Goal: Task Accomplishment & Management: Use online tool/utility

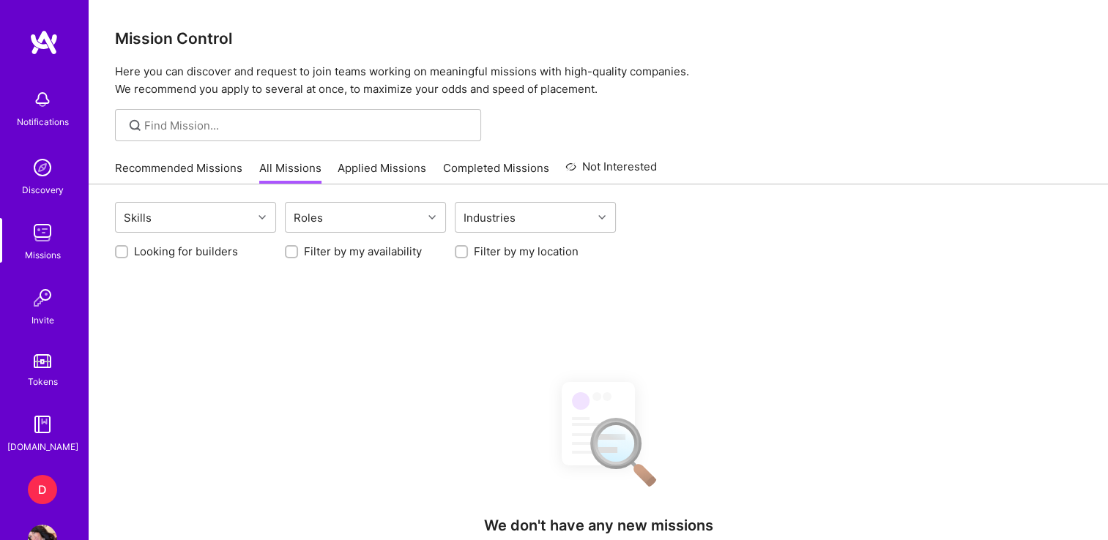
click at [28, 487] on div "D" at bounding box center [42, 489] width 29 height 29
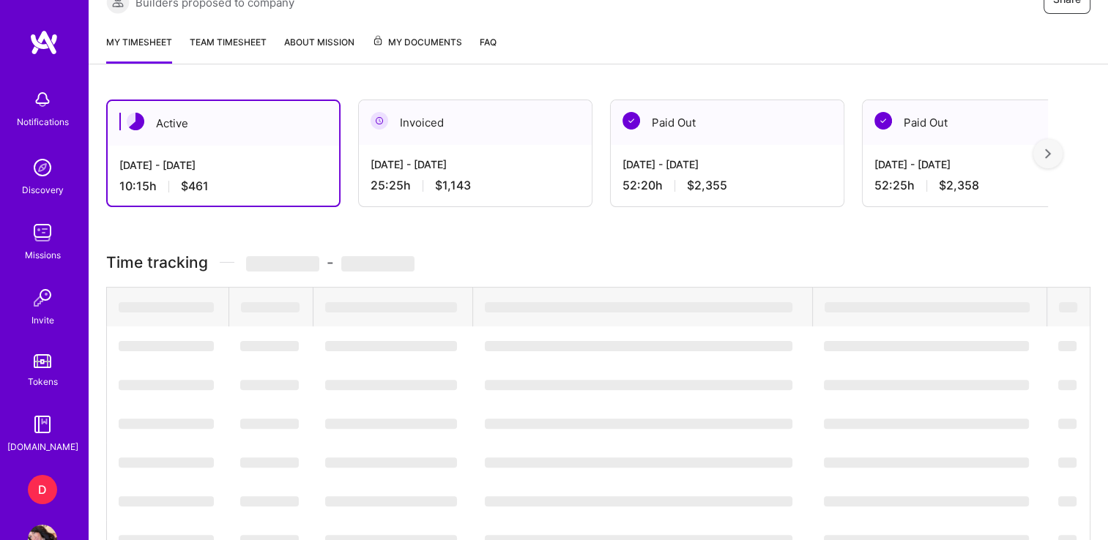
scroll to position [315, 0]
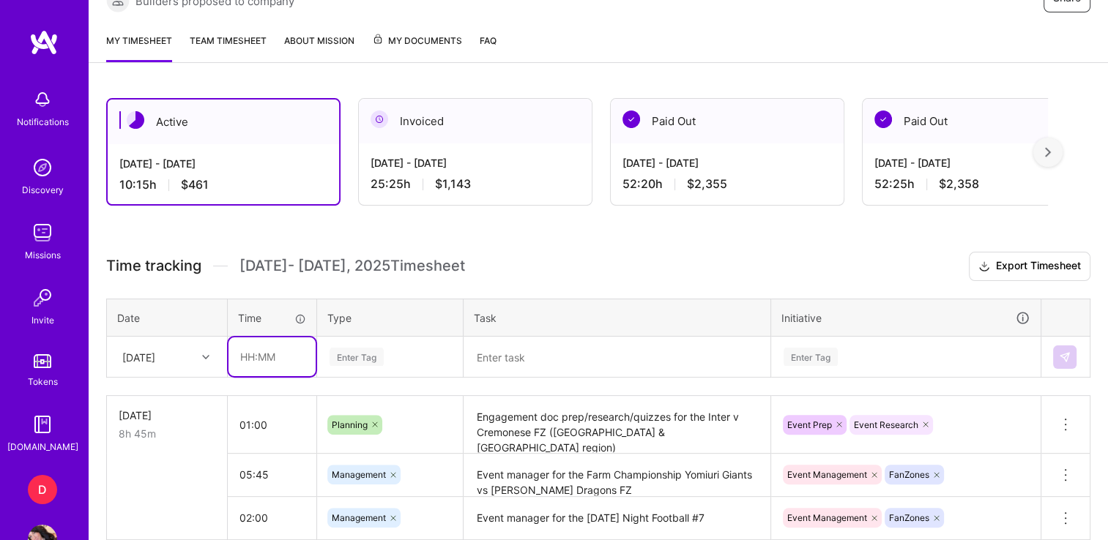
click at [236, 356] on input "text" at bounding box center [271, 356] width 87 height 39
type input "05:00"
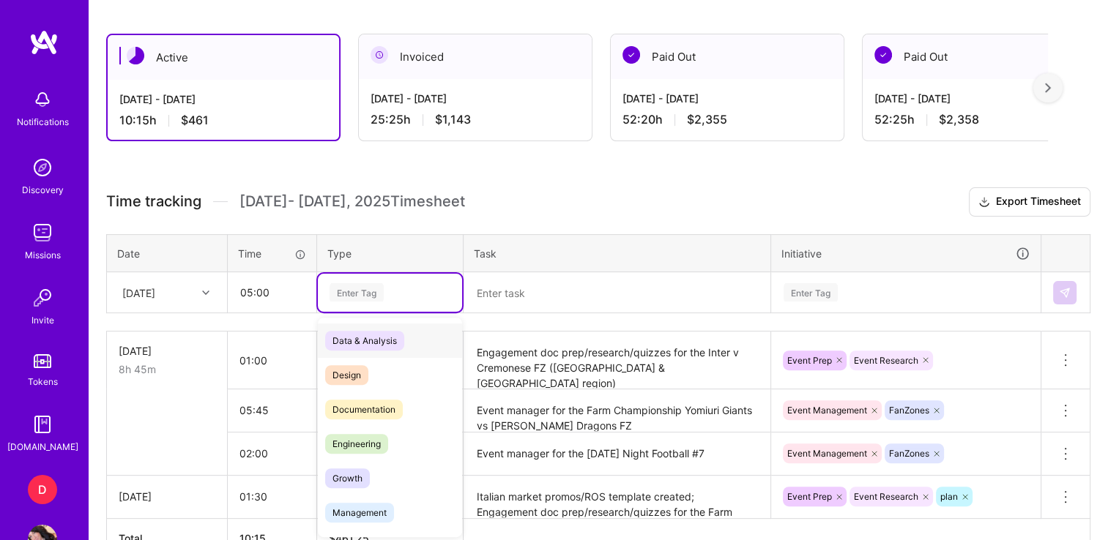
scroll to position [380, 0]
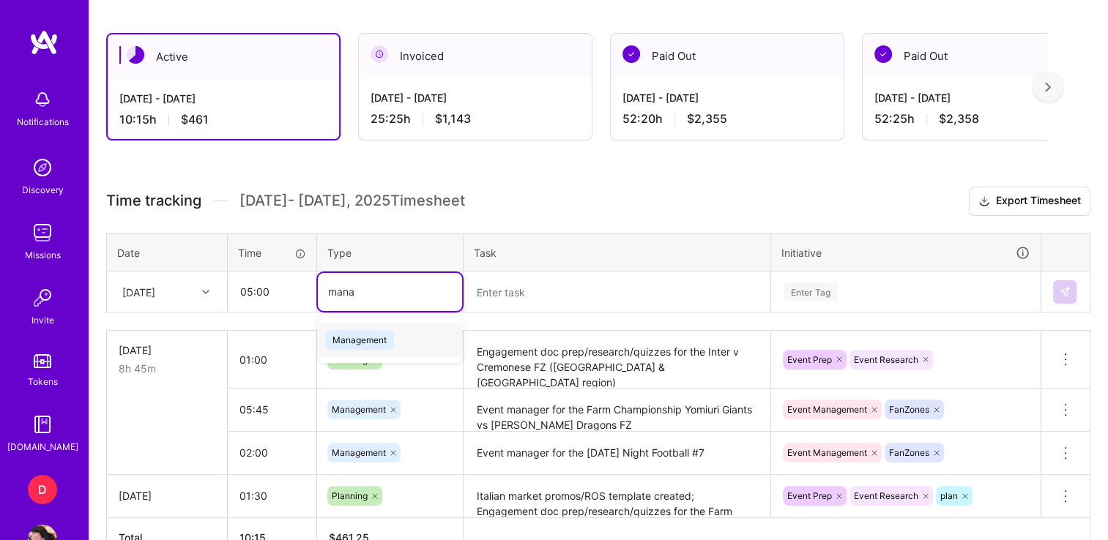
type input "mana"
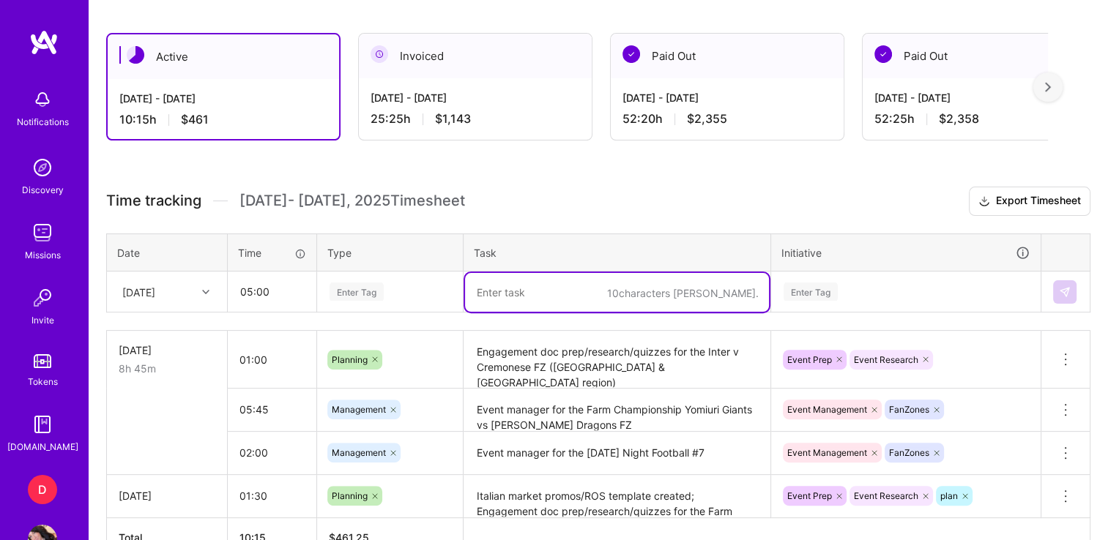
click at [373, 303] on div "Enter Tag" at bounding box center [390, 292] width 144 height 38
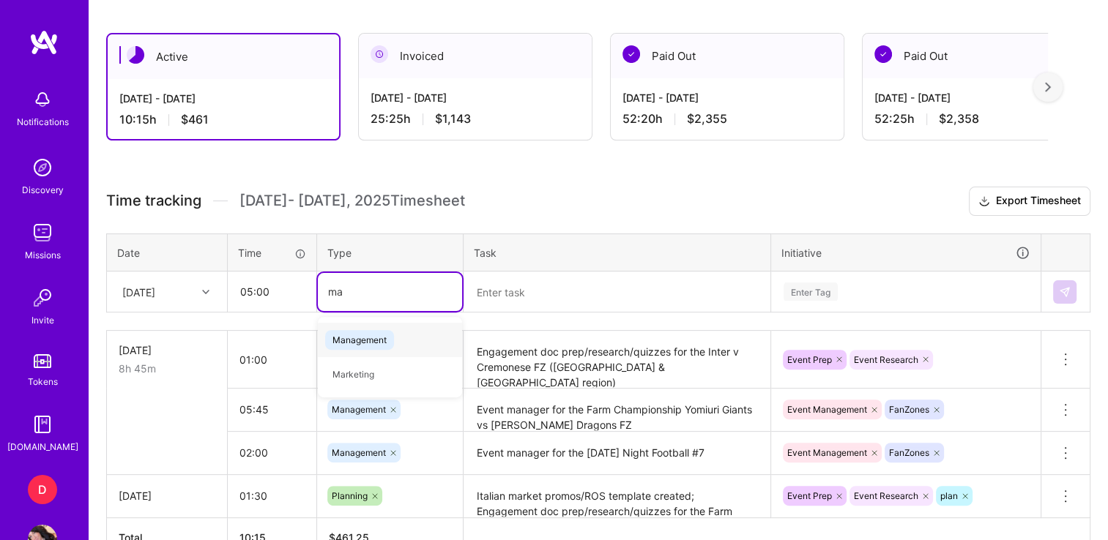
type input "man"
click at [359, 324] on div "Management" at bounding box center [390, 340] width 144 height 34
click at [572, 288] on textarea at bounding box center [617, 292] width 304 height 39
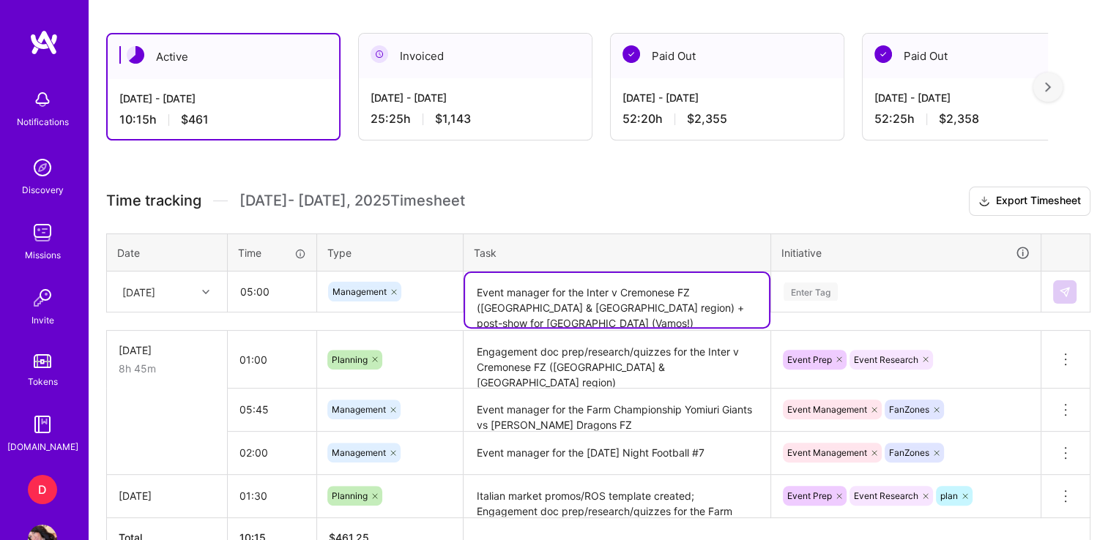
type textarea "Event manager for the Inter v Cremonese FZ ([GEOGRAPHIC_DATA] & [GEOGRAPHIC_DAT…"
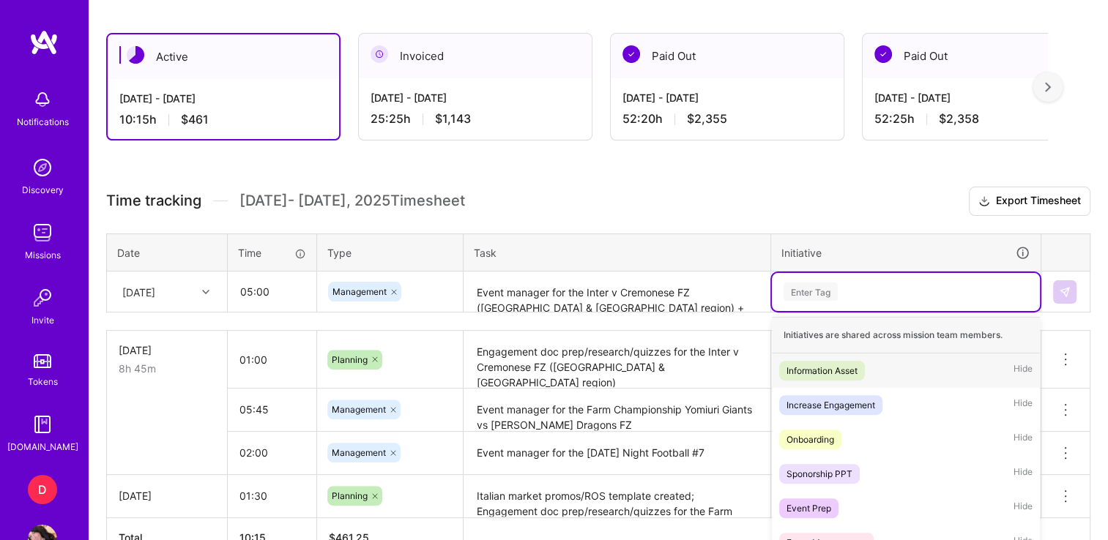
scroll to position [460, 0]
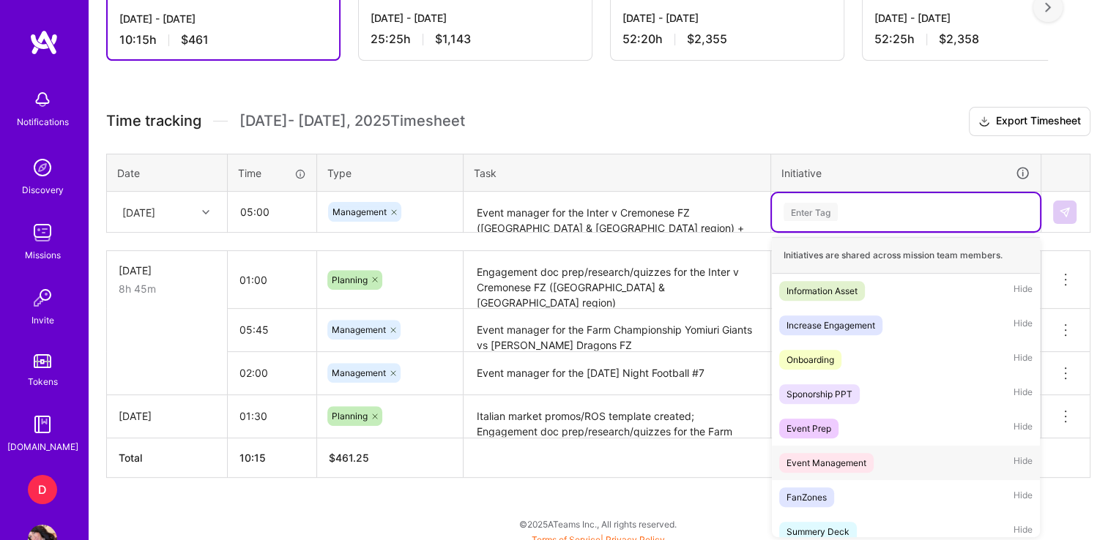
click at [840, 455] on div "Event Management" at bounding box center [826, 462] width 80 height 15
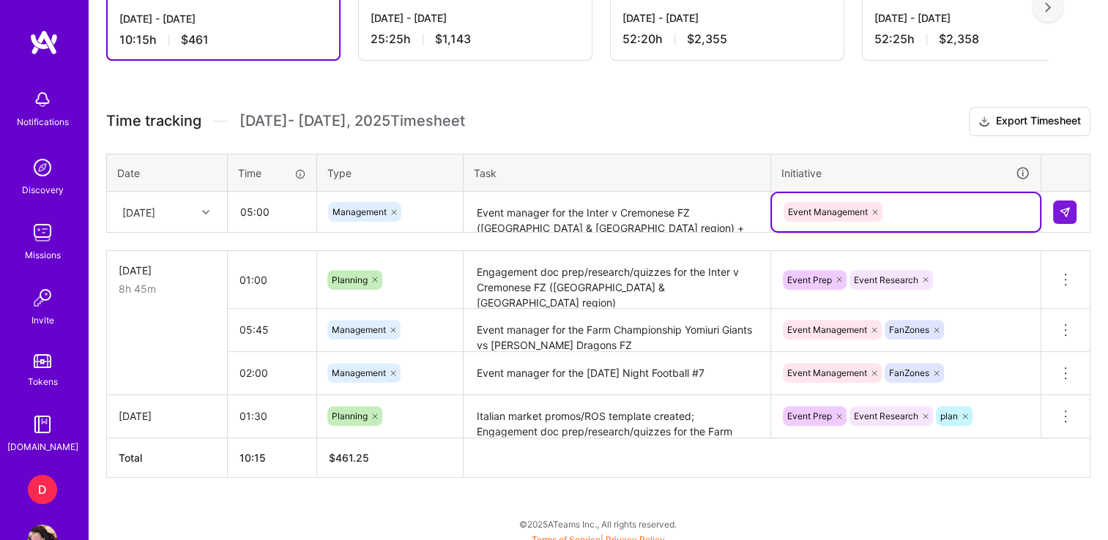
click at [903, 206] on div "Event Management" at bounding box center [905, 212] width 247 height 23
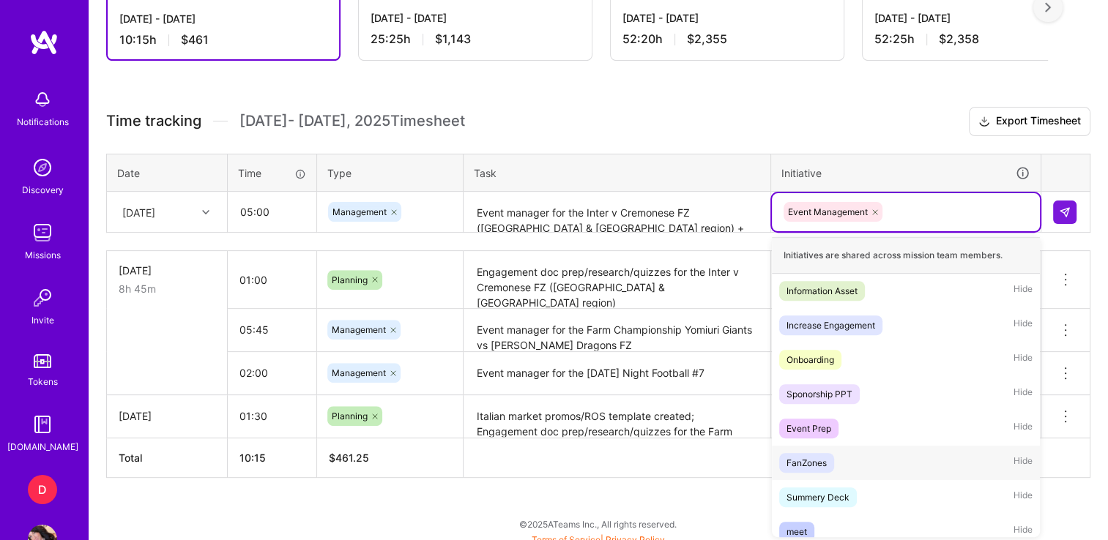
click at [805, 460] on div "FanZones" at bounding box center [806, 462] width 40 height 15
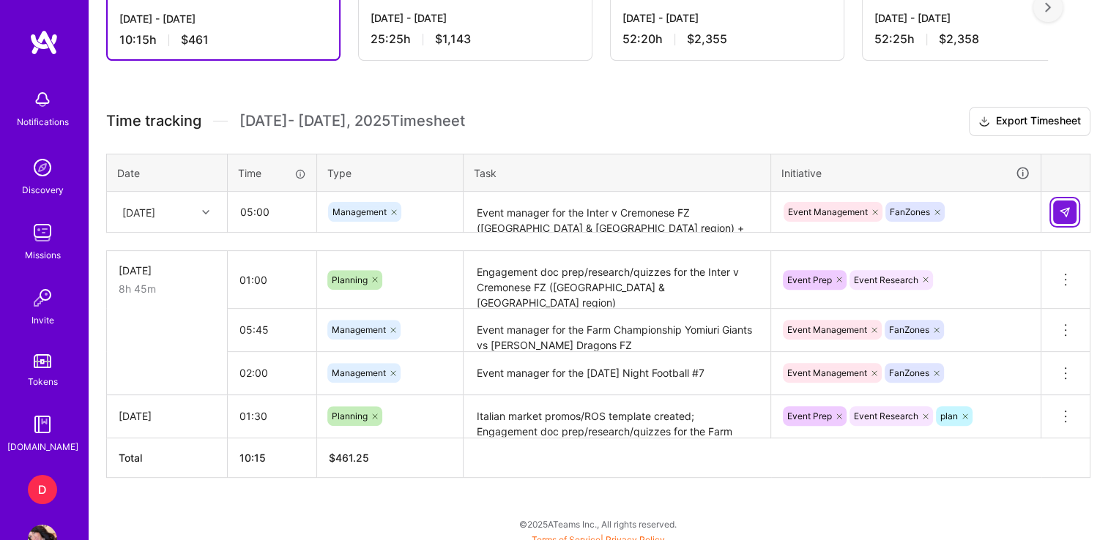
click at [1065, 206] on img at bounding box center [1065, 212] width 12 height 12
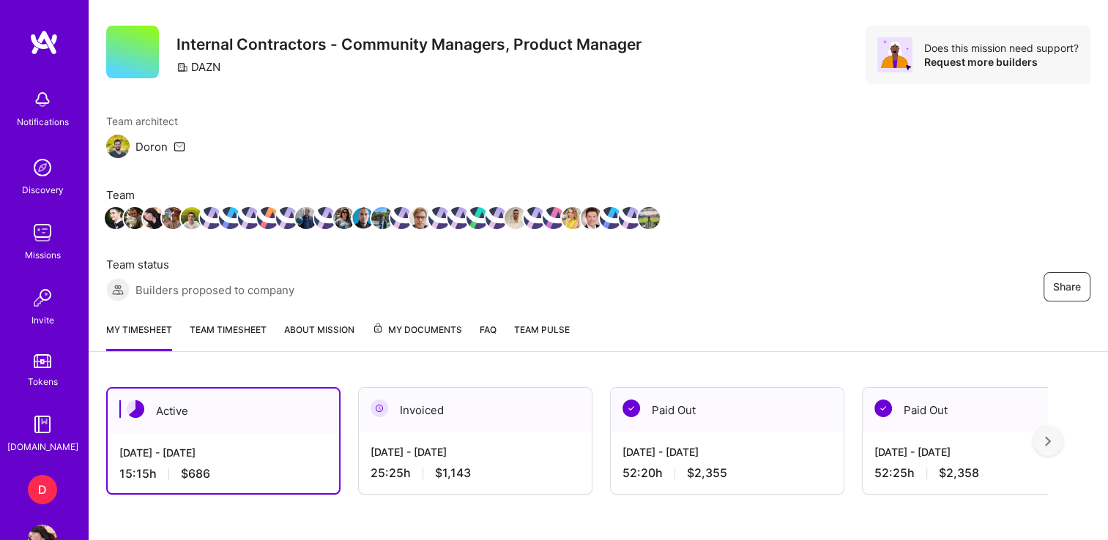
scroll to position [0, 0]
